Goal: Task Accomplishment & Management: Use online tool/utility

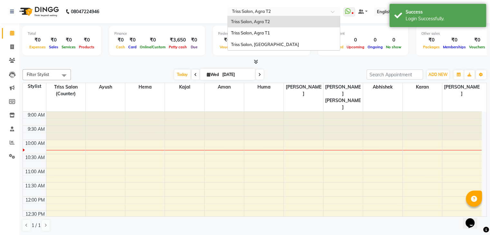
click at [291, 11] on input "text" at bounding box center [277, 12] width 93 height 6
click at [270, 31] on span "Triss Salon, Agra T1" at bounding box center [250, 32] width 39 height 5
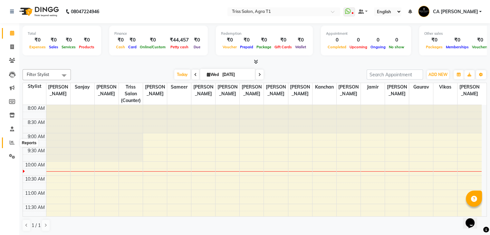
click at [11, 144] on icon at bounding box center [12, 142] width 5 height 5
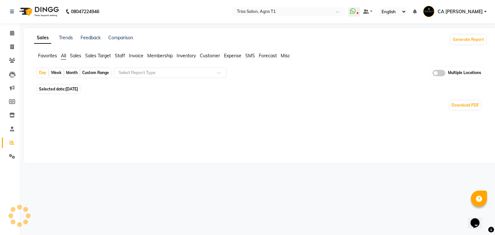
click at [229, 55] on span "Expense" at bounding box center [232, 56] width 17 height 6
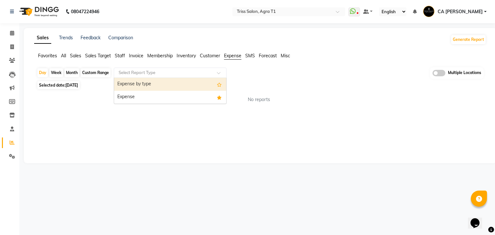
click at [209, 70] on input "text" at bounding box center [163, 73] width 93 height 6
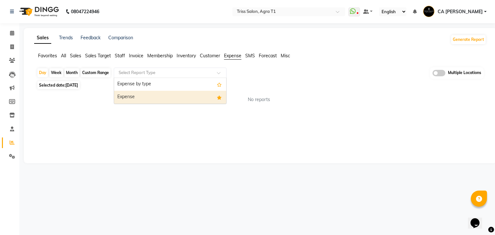
click at [168, 98] on div "Expense" at bounding box center [170, 97] width 112 height 13
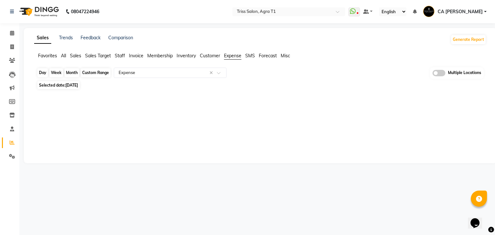
click at [44, 71] on div "Day" at bounding box center [42, 72] width 11 height 9
select select "9"
select select "2025"
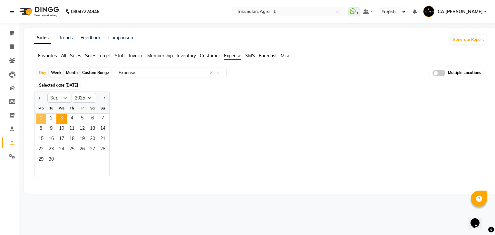
click at [45, 122] on span "1" at bounding box center [41, 119] width 10 height 10
select select "filtered_report"
select select "csv"
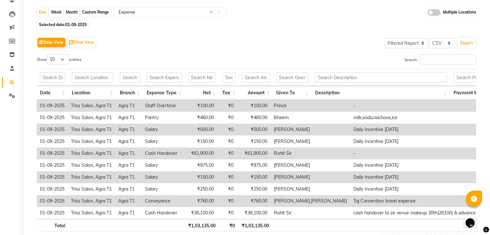
scroll to position [61, 0]
click at [41, 13] on div "Day" at bounding box center [42, 11] width 11 height 9
select select "9"
select select "2025"
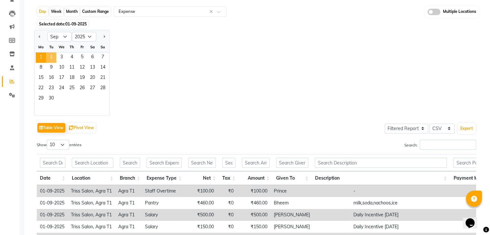
click at [53, 56] on span "2" at bounding box center [51, 58] width 10 height 10
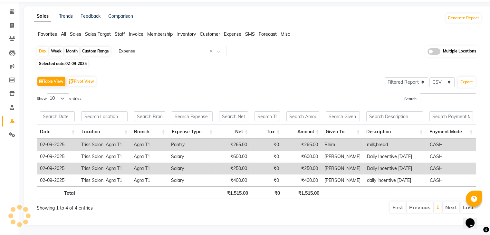
scroll to position [0, 0]
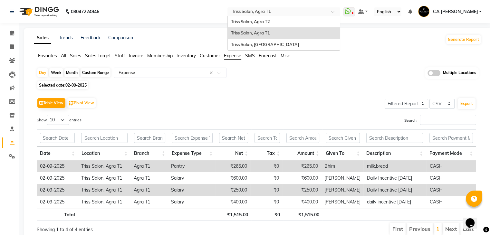
click at [291, 14] on input "text" at bounding box center [277, 12] width 93 height 6
click at [283, 20] on div "Triss Salon, Agra T2" at bounding box center [284, 22] width 112 height 12
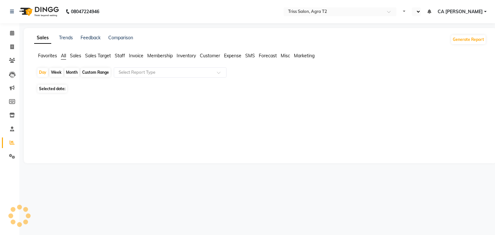
select select "en"
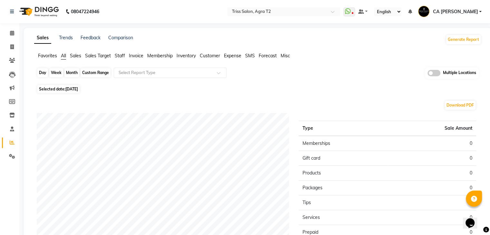
click at [45, 71] on div "Day" at bounding box center [42, 72] width 11 height 9
select select "9"
select select "2025"
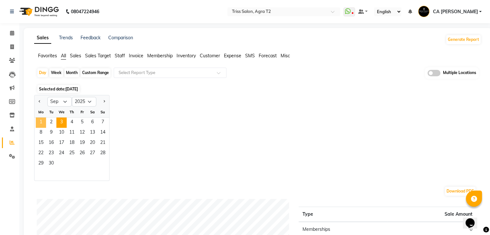
click at [44, 122] on span "1" at bounding box center [41, 123] width 10 height 10
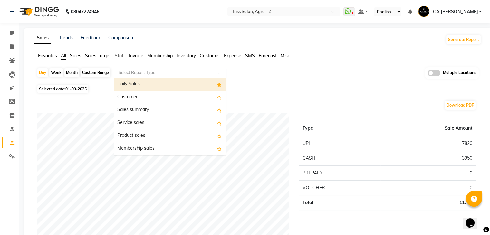
click at [147, 75] on div "Select Report Type" at bounding box center [137, 73] width 37 height 6
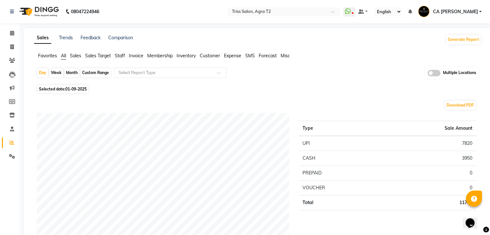
click at [225, 57] on span "Expense" at bounding box center [232, 56] width 17 height 6
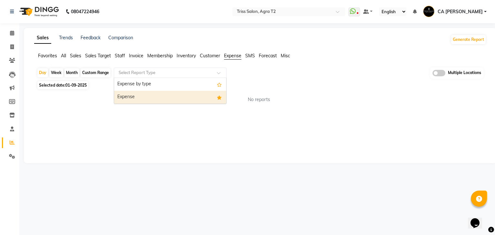
drag, startPoint x: 205, startPoint y: 70, endPoint x: 168, endPoint y: 103, distance: 49.5
click at [168, 78] on ng-select "Select Report Type Expense by type Expense" at bounding box center [170, 73] width 113 height 10
click at [168, 103] on div "Expense" at bounding box center [170, 97] width 112 height 13
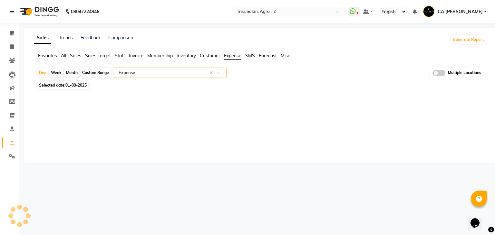
select select "full_report"
select select "csv"
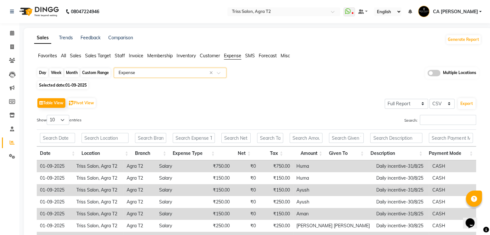
click at [40, 73] on div "Day" at bounding box center [42, 72] width 11 height 9
select select "9"
select select "2025"
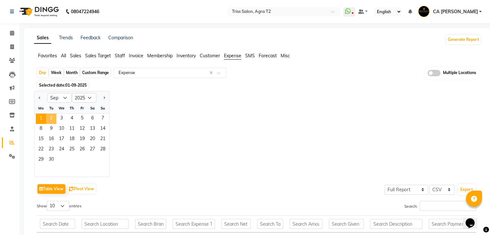
click at [52, 118] on span "2" at bounding box center [51, 119] width 10 height 10
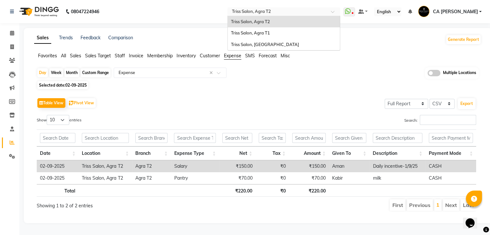
click at [319, 10] on input "text" at bounding box center [277, 12] width 93 height 6
click at [277, 45] on span "Triss Salon, [GEOGRAPHIC_DATA]" at bounding box center [265, 44] width 68 height 5
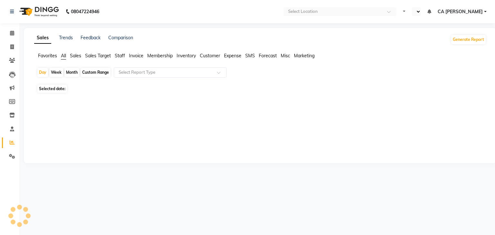
select select "en"
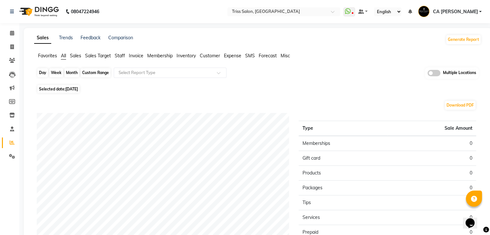
click at [41, 71] on div "Day" at bounding box center [42, 72] width 11 height 9
select select "9"
select select "2025"
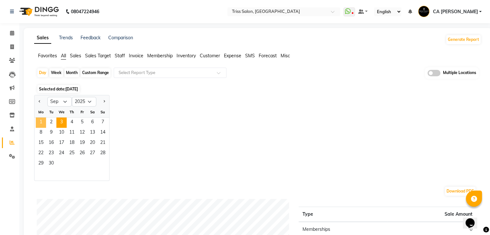
click at [45, 123] on span "1" at bounding box center [41, 123] width 10 height 10
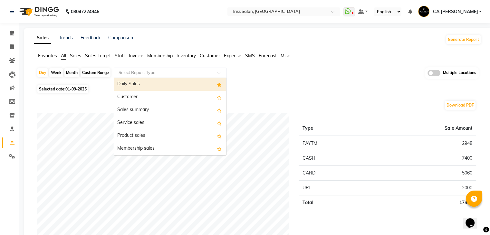
drag, startPoint x: 152, startPoint y: 69, endPoint x: 214, endPoint y: 60, distance: 62.5
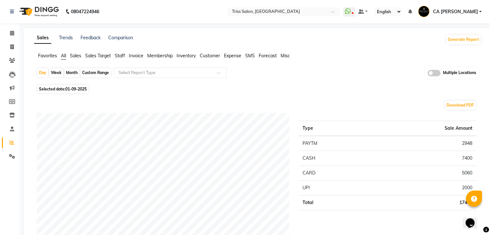
click at [240, 54] on span "Expense" at bounding box center [232, 56] width 17 height 6
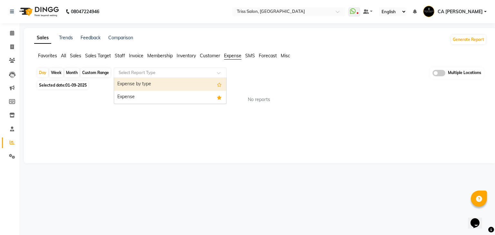
drag, startPoint x: 193, startPoint y: 73, endPoint x: 161, endPoint y: 100, distance: 42.0
click at [161, 78] on ng-select "Select Report Type Expense by type Expense" at bounding box center [170, 73] width 113 height 10
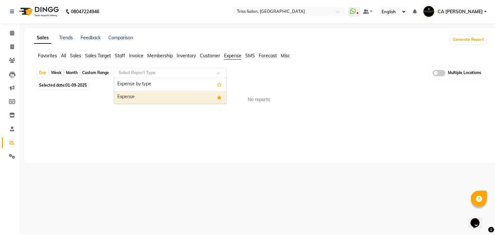
click at [161, 100] on div "Expense" at bounding box center [170, 97] width 112 height 13
select select "full_report"
select select "csv"
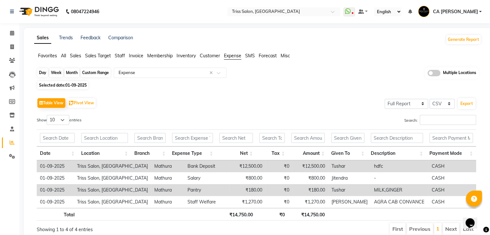
click at [46, 72] on div "Day" at bounding box center [42, 72] width 11 height 9
select select "9"
select select "2025"
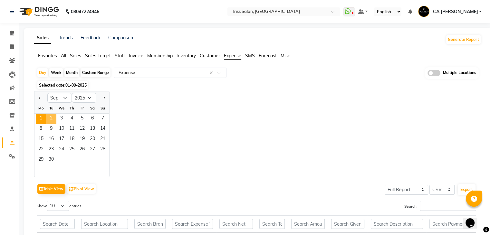
click at [49, 117] on span "2" at bounding box center [51, 119] width 10 height 10
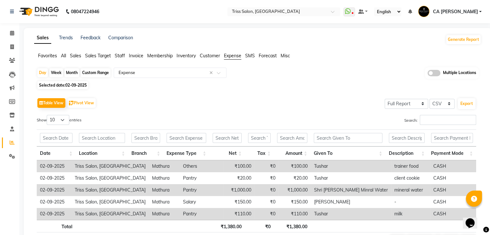
click at [468, 12] on span "CA [PERSON_NAME]" at bounding box center [455, 11] width 45 height 7
click at [335, 7] on nav "08047224946 Select Location × Triss Salon, Mathura WhatsApp Status ✕ Status: Di…" at bounding box center [245, 11] width 490 height 23
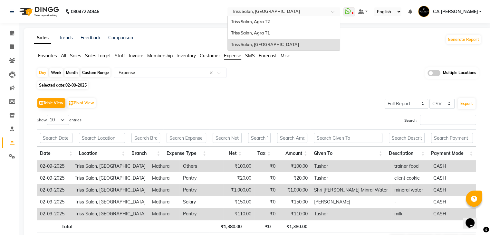
click at [324, 9] on input "text" at bounding box center [277, 12] width 93 height 6
click at [300, 32] on div "Triss Salon, Agra T1" at bounding box center [284, 33] width 112 height 12
